Goal: Transaction & Acquisition: Obtain resource

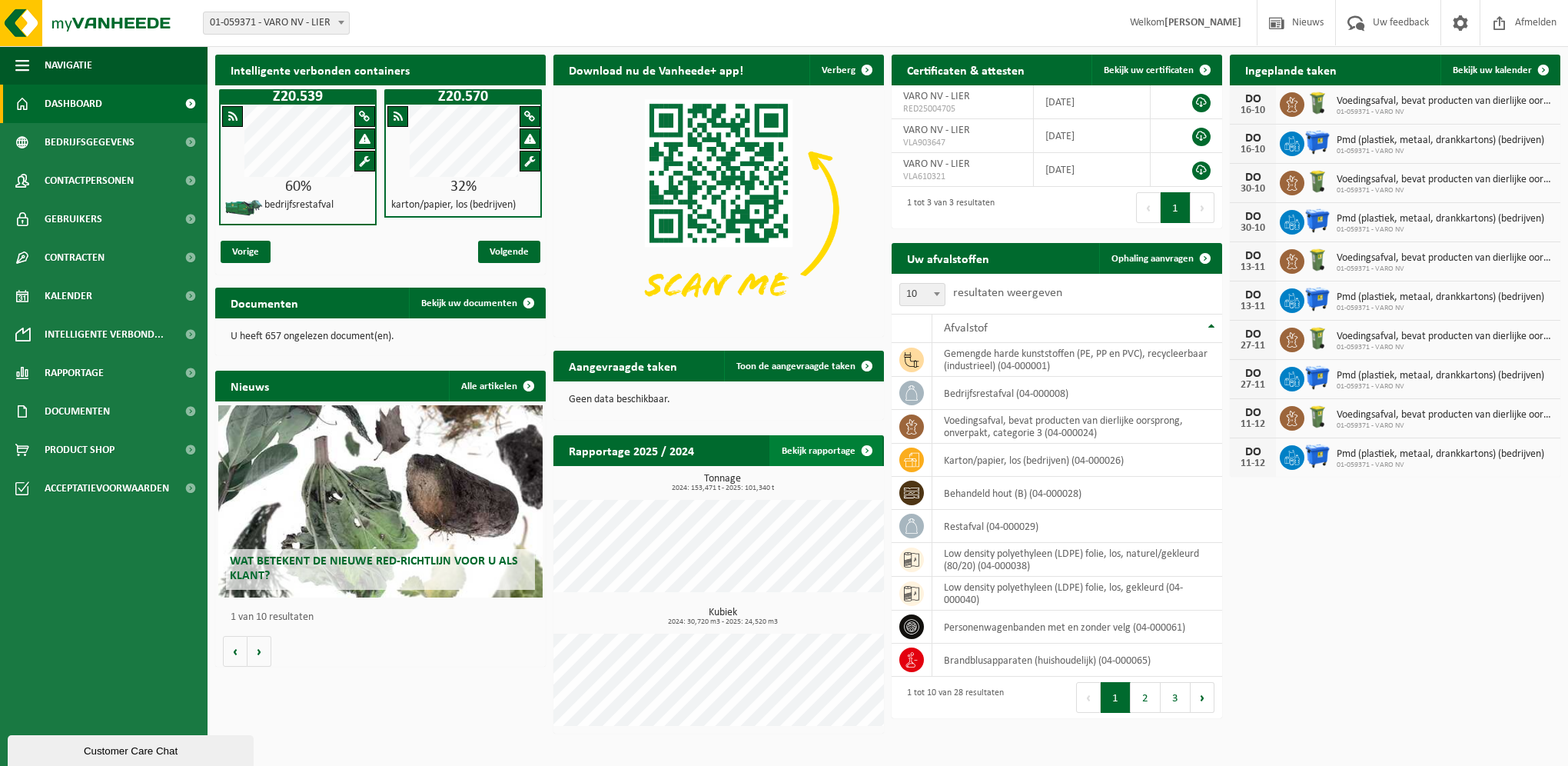
click at [833, 461] on link "Bekijk rapportage" at bounding box center [826, 450] width 113 height 31
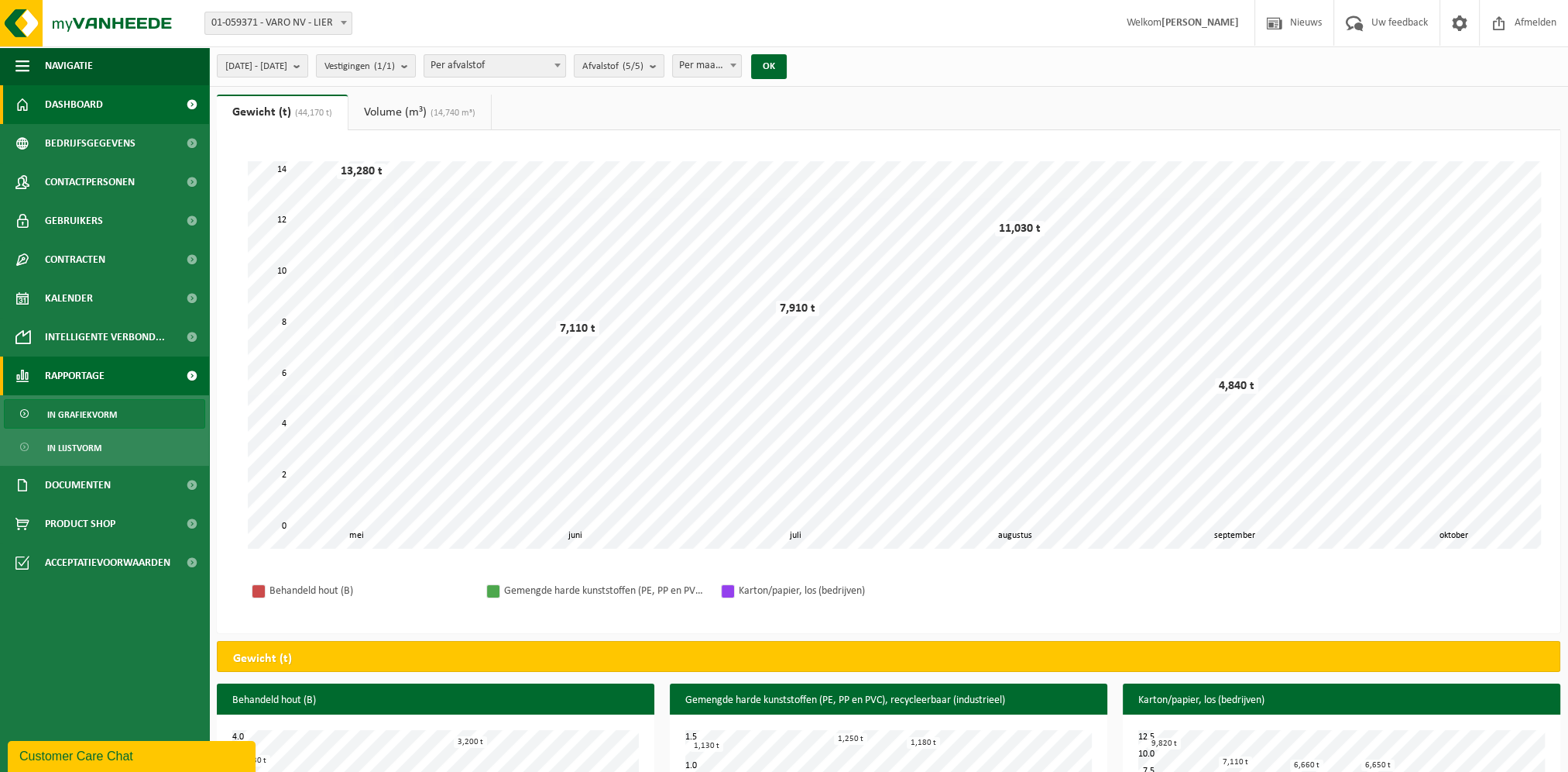
click at [76, 103] on span "Dashboard" at bounding box center [73, 104] width 58 height 39
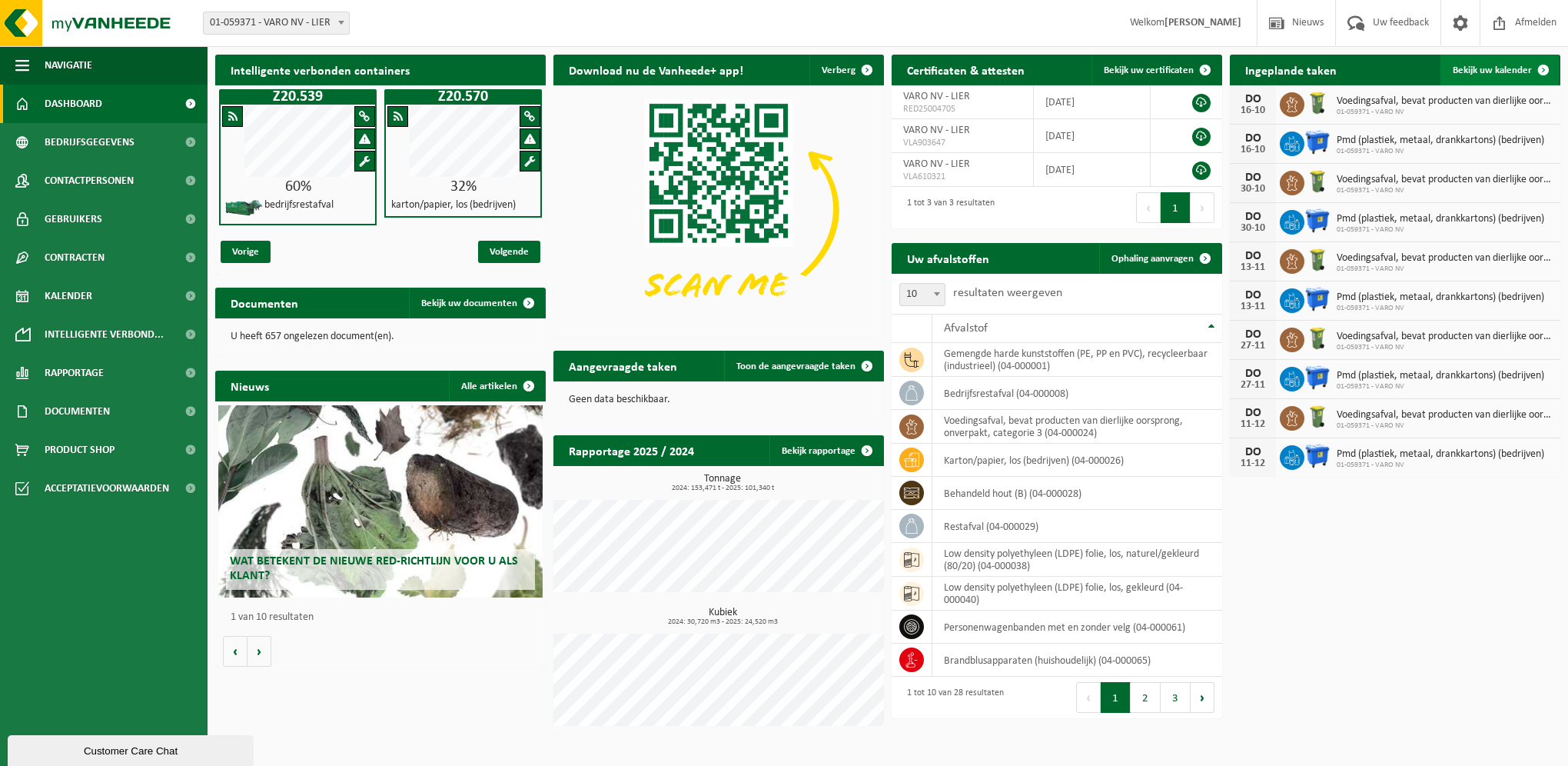
click at [1479, 71] on span "Bekijk uw kalender" at bounding box center [1492, 70] width 79 height 10
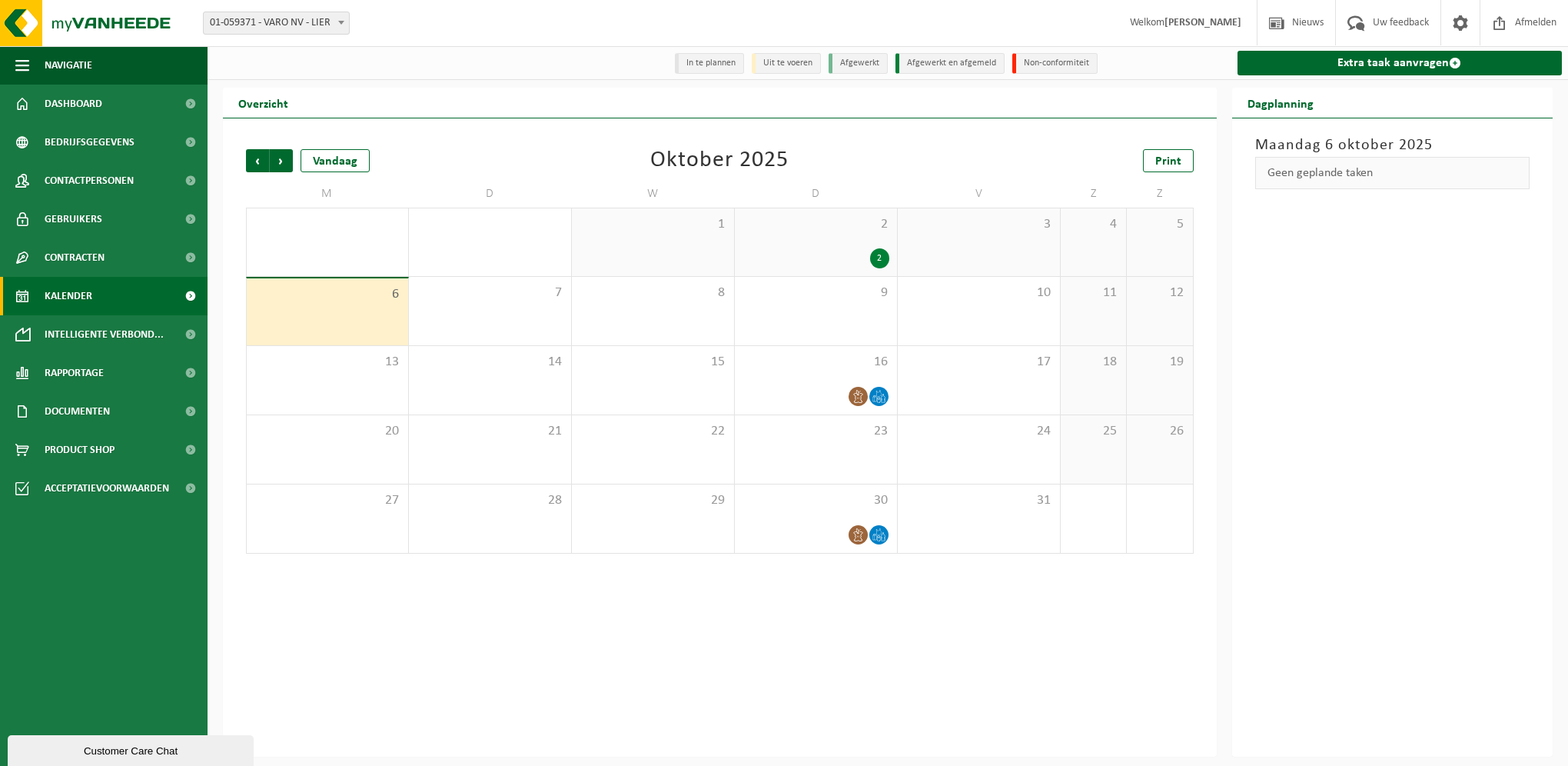
click at [850, 240] on div "2 2" at bounding box center [816, 242] width 162 height 68
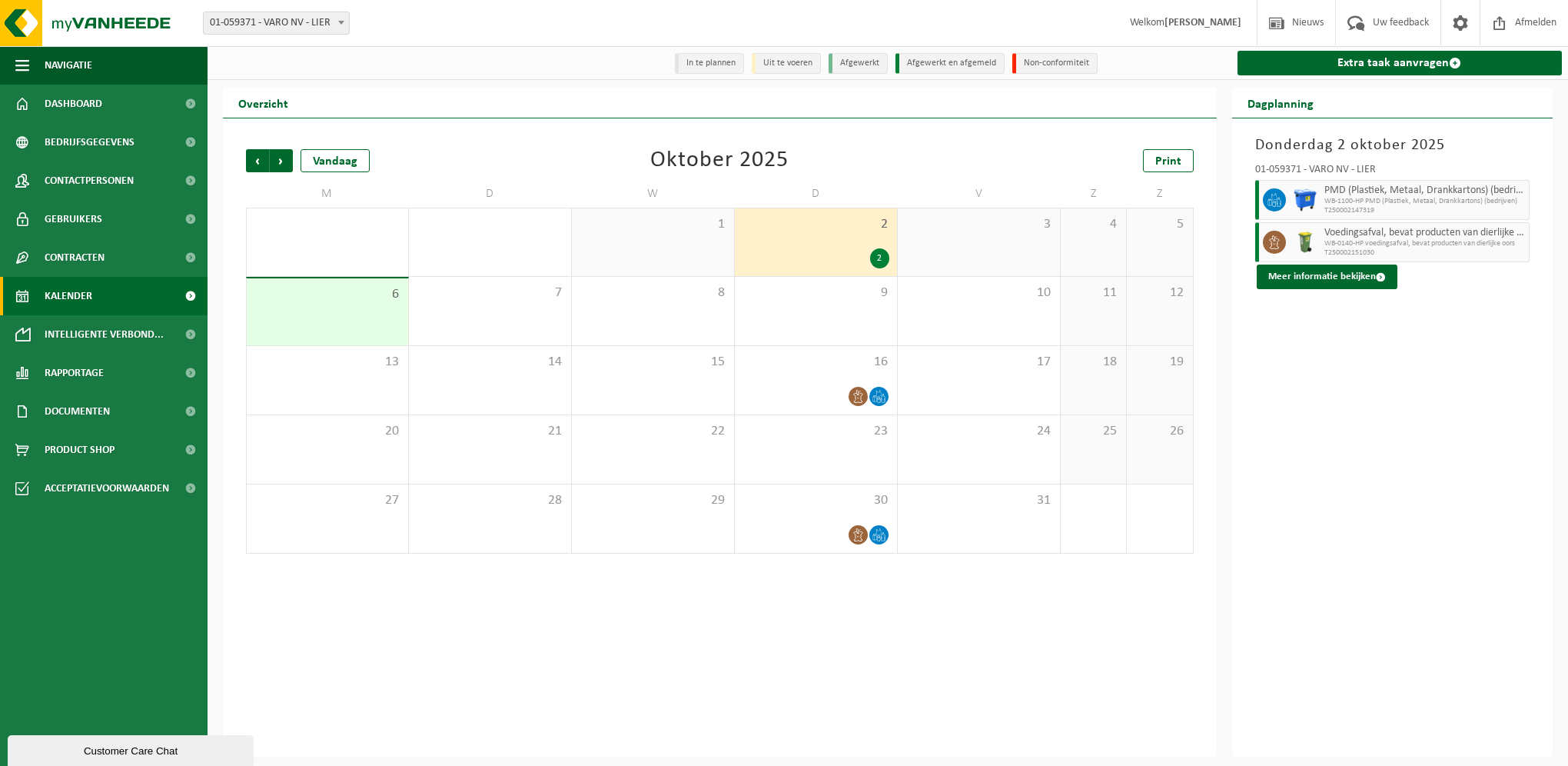
click at [336, 314] on div "6" at bounding box center [328, 311] width 161 height 67
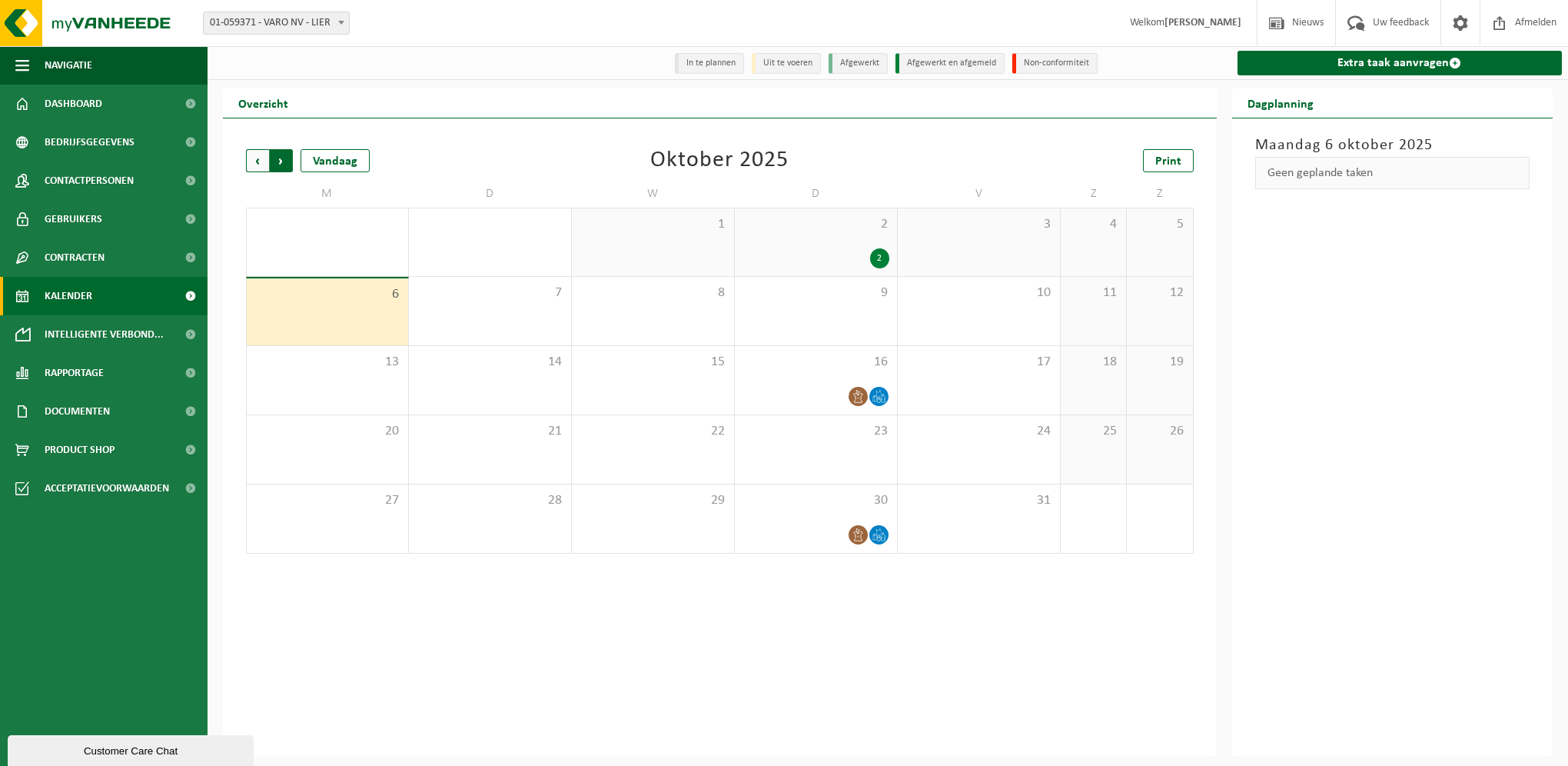
click at [246, 160] on span "Vorige" at bounding box center [257, 160] width 23 height 23
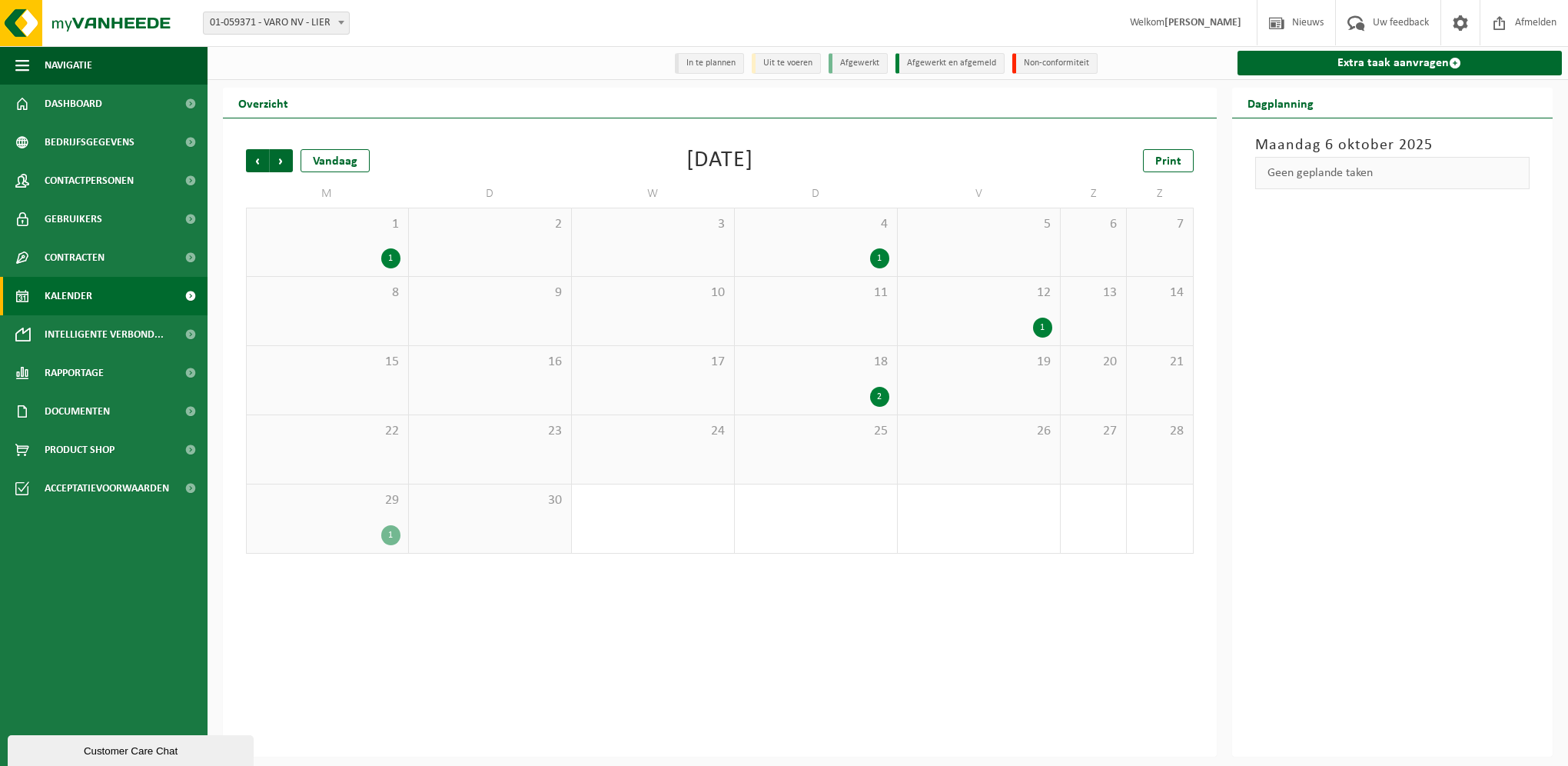
click at [381, 247] on div "1 1" at bounding box center [328, 242] width 161 height 68
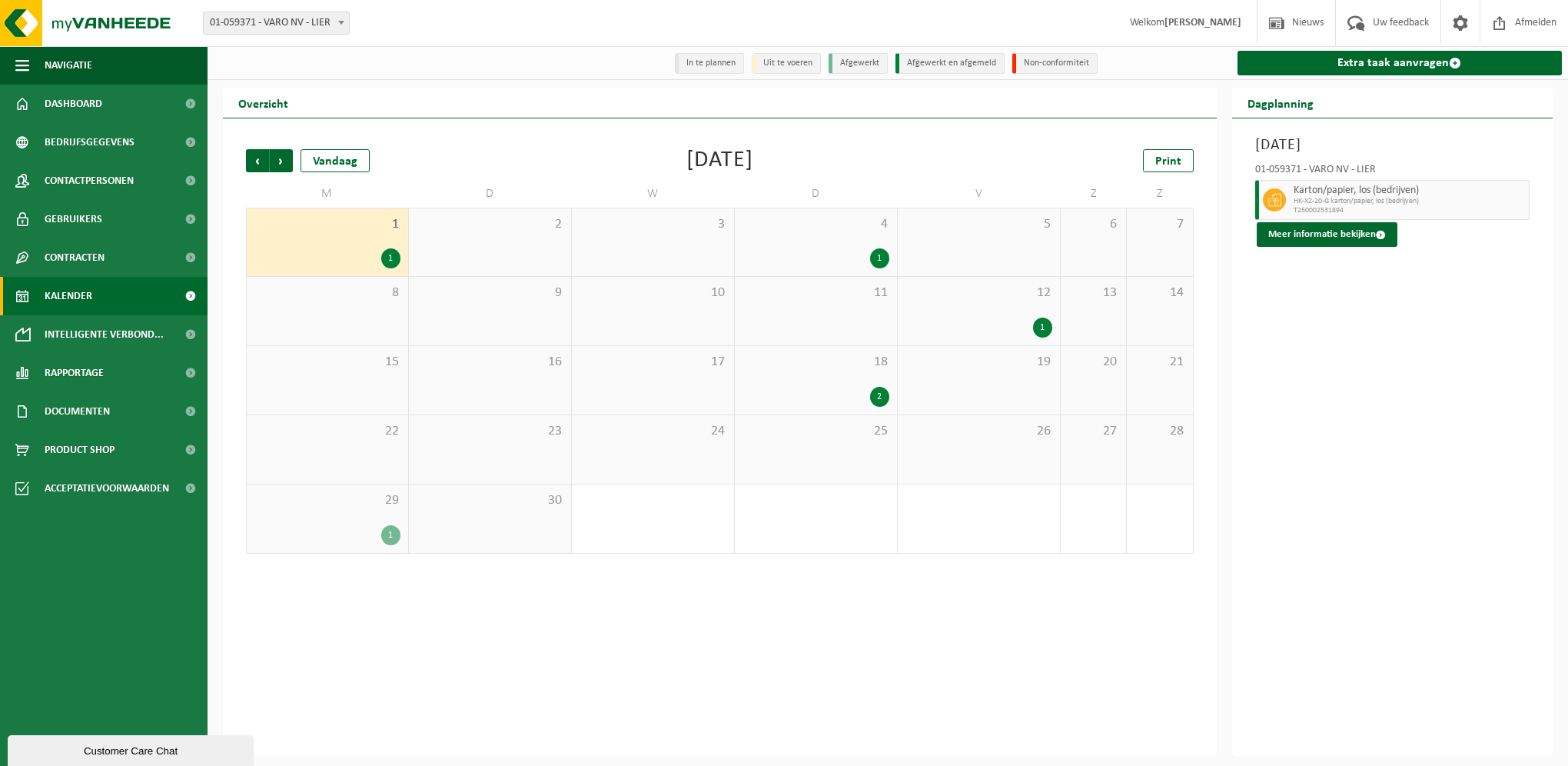
click at [1038, 314] on div "12 1" at bounding box center [978, 310] width 162 height 69
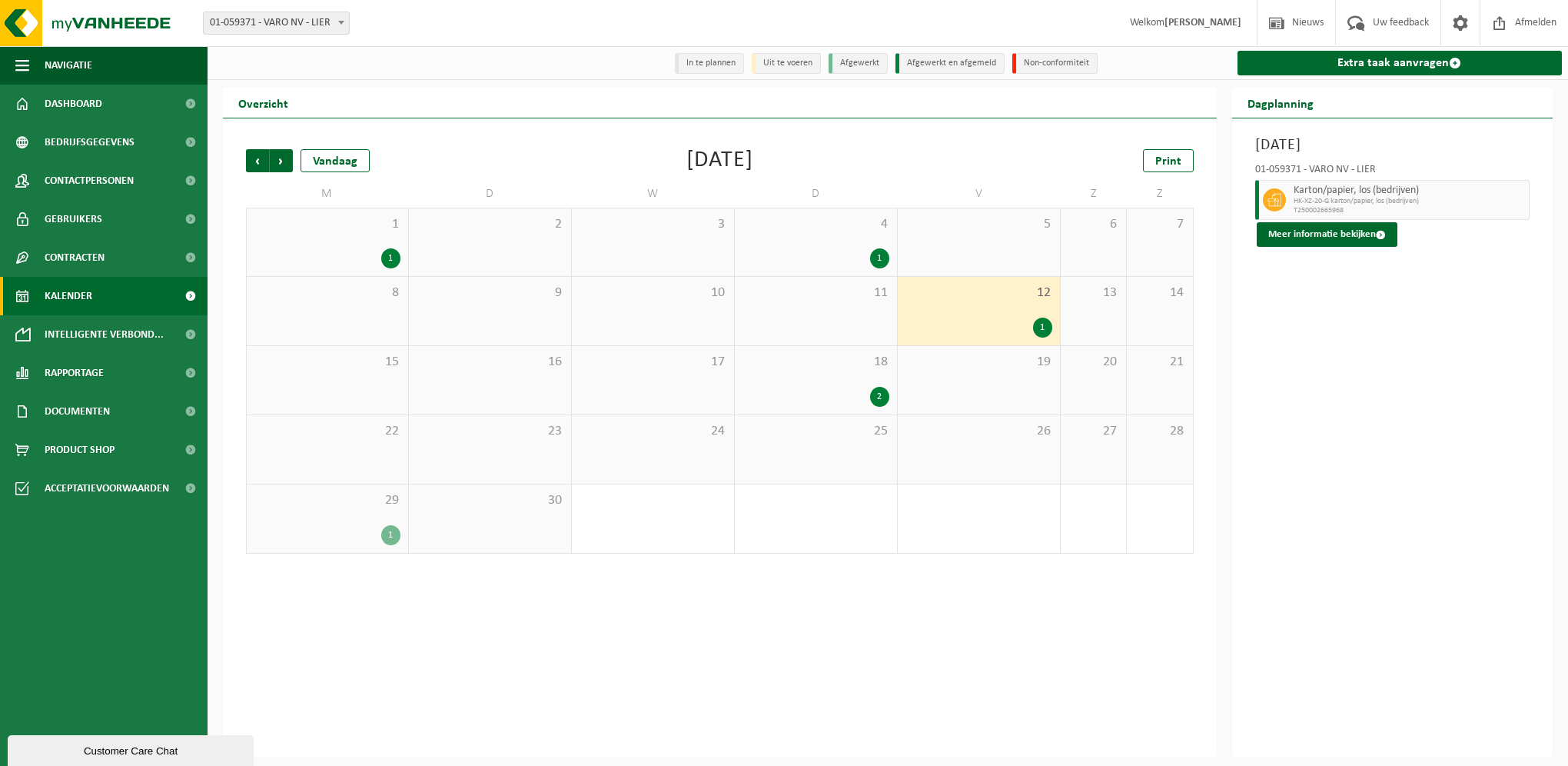
click at [378, 520] on div "29 1" at bounding box center [328, 518] width 161 height 69
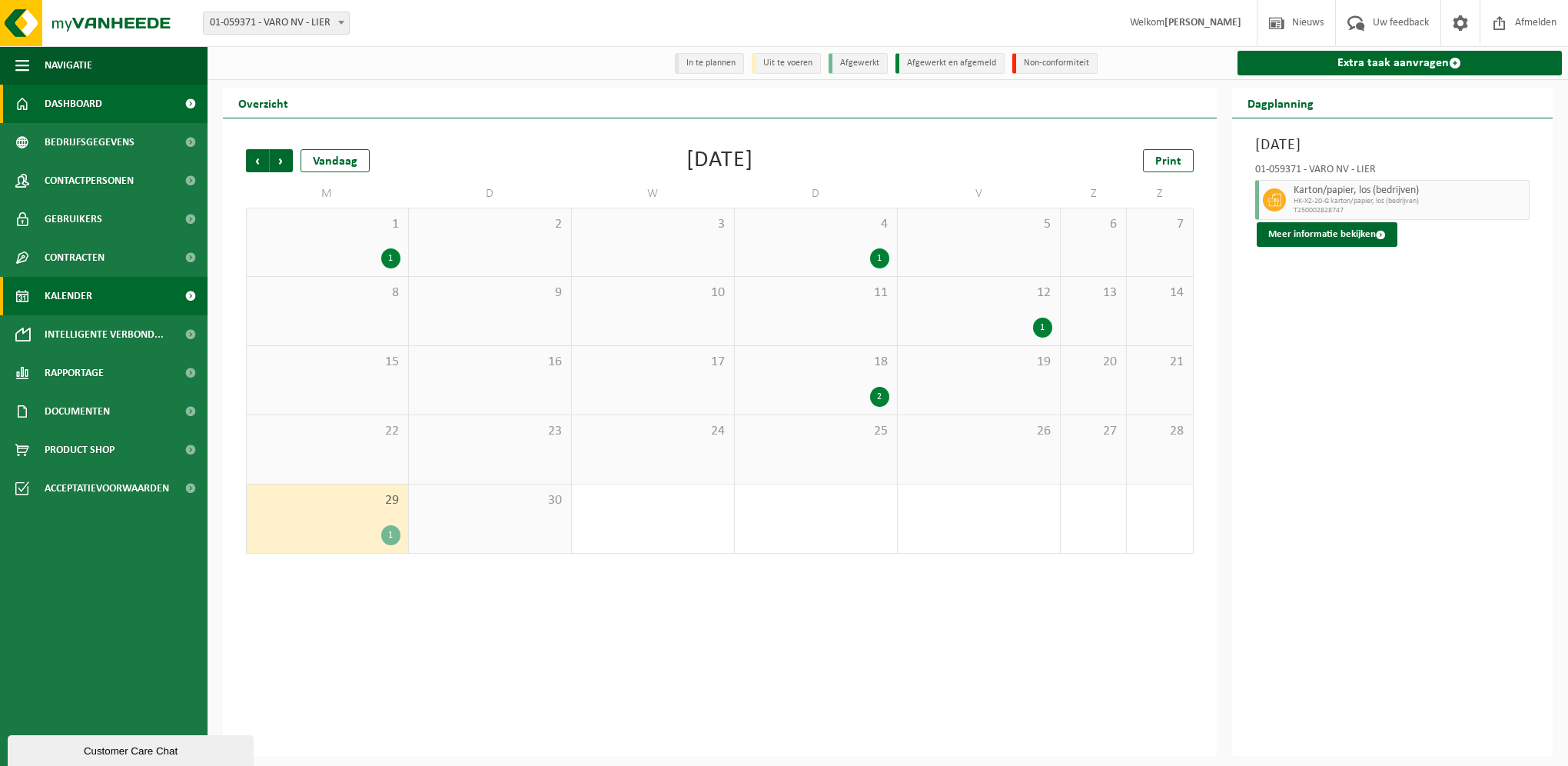
click at [163, 99] on link "Dashboard" at bounding box center [103, 103] width 208 height 39
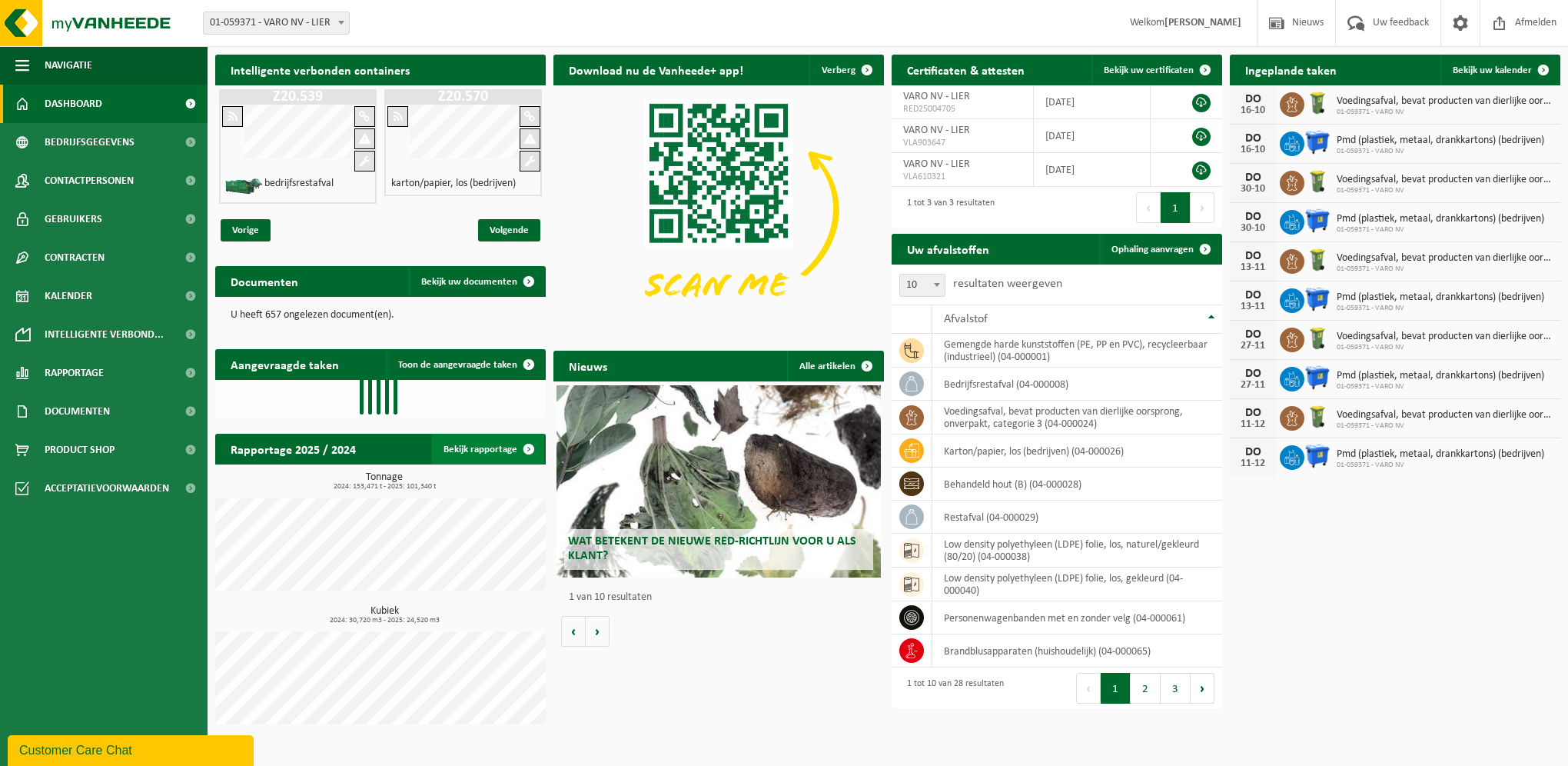
click at [512, 449] on link "Bekijk rapportage" at bounding box center [487, 449] width 113 height 31
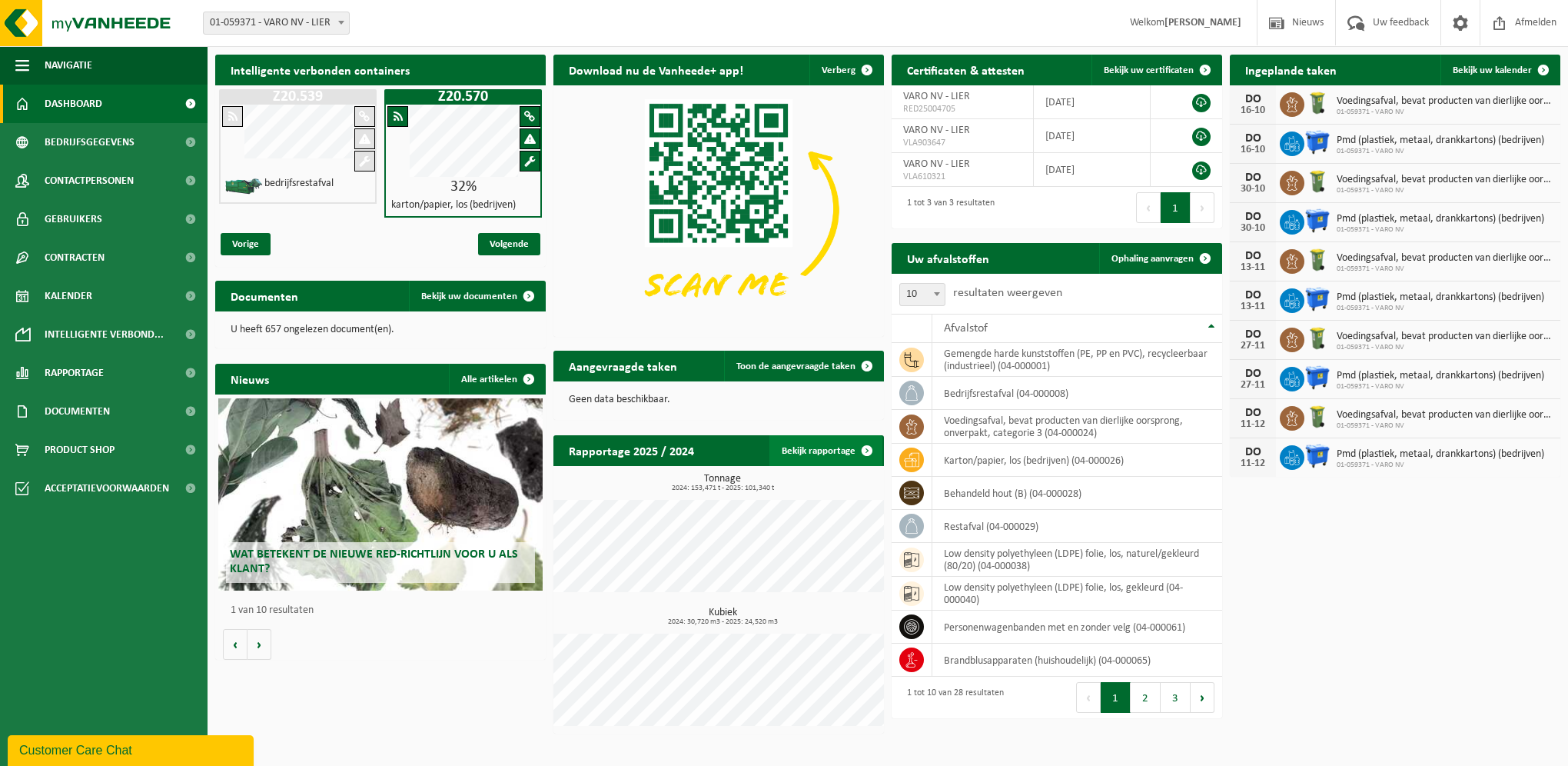
click at [828, 453] on link "Bekijk rapportage" at bounding box center [826, 450] width 113 height 31
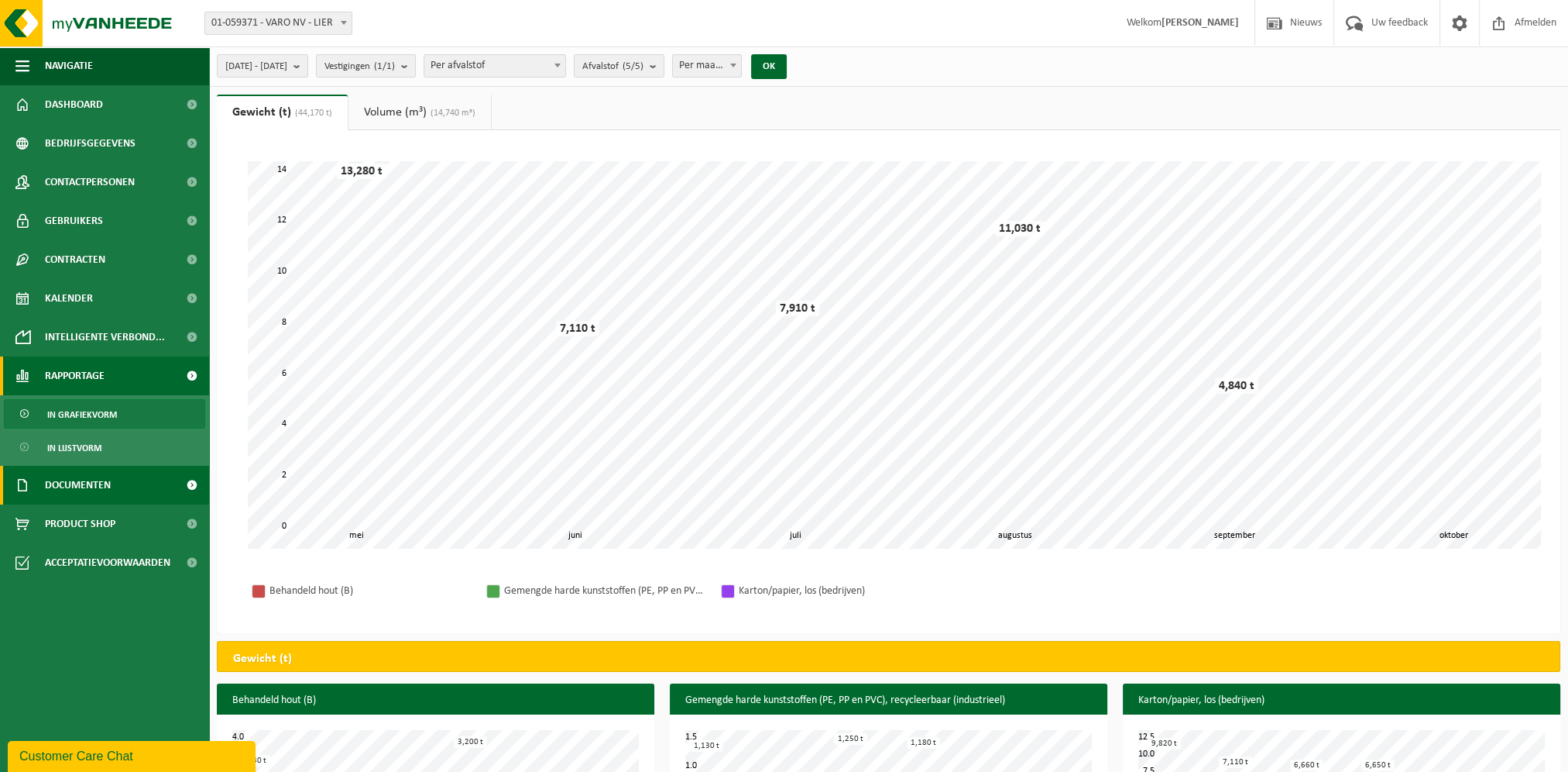
click at [96, 494] on span "Documenten" at bounding box center [77, 485] width 66 height 39
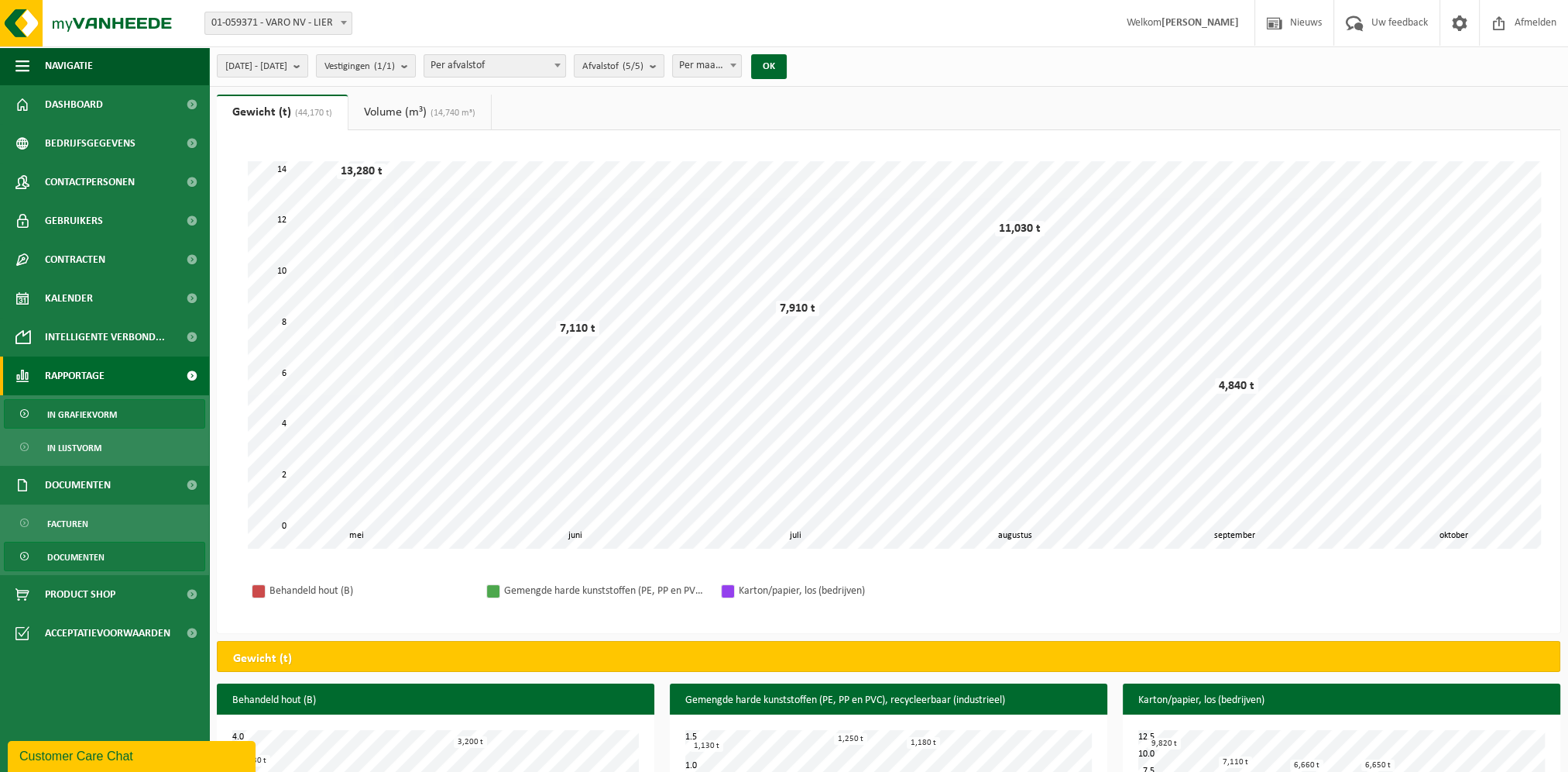
click at [75, 560] on span "Documenten" at bounding box center [76, 557] width 57 height 29
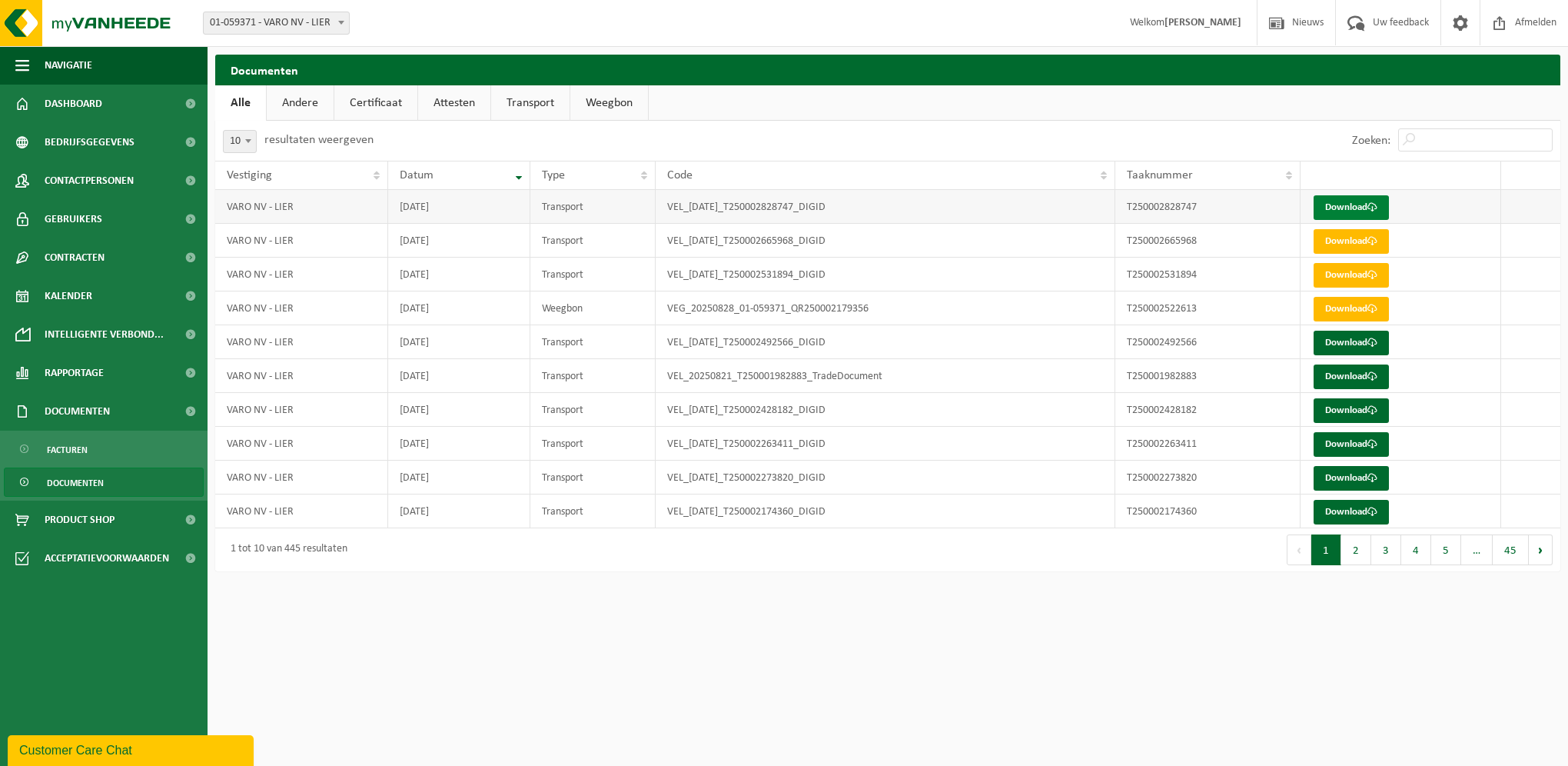
click at [1365, 203] on link "Download" at bounding box center [1351, 207] width 75 height 24
